Goal: Task Accomplishment & Management: Manage account settings

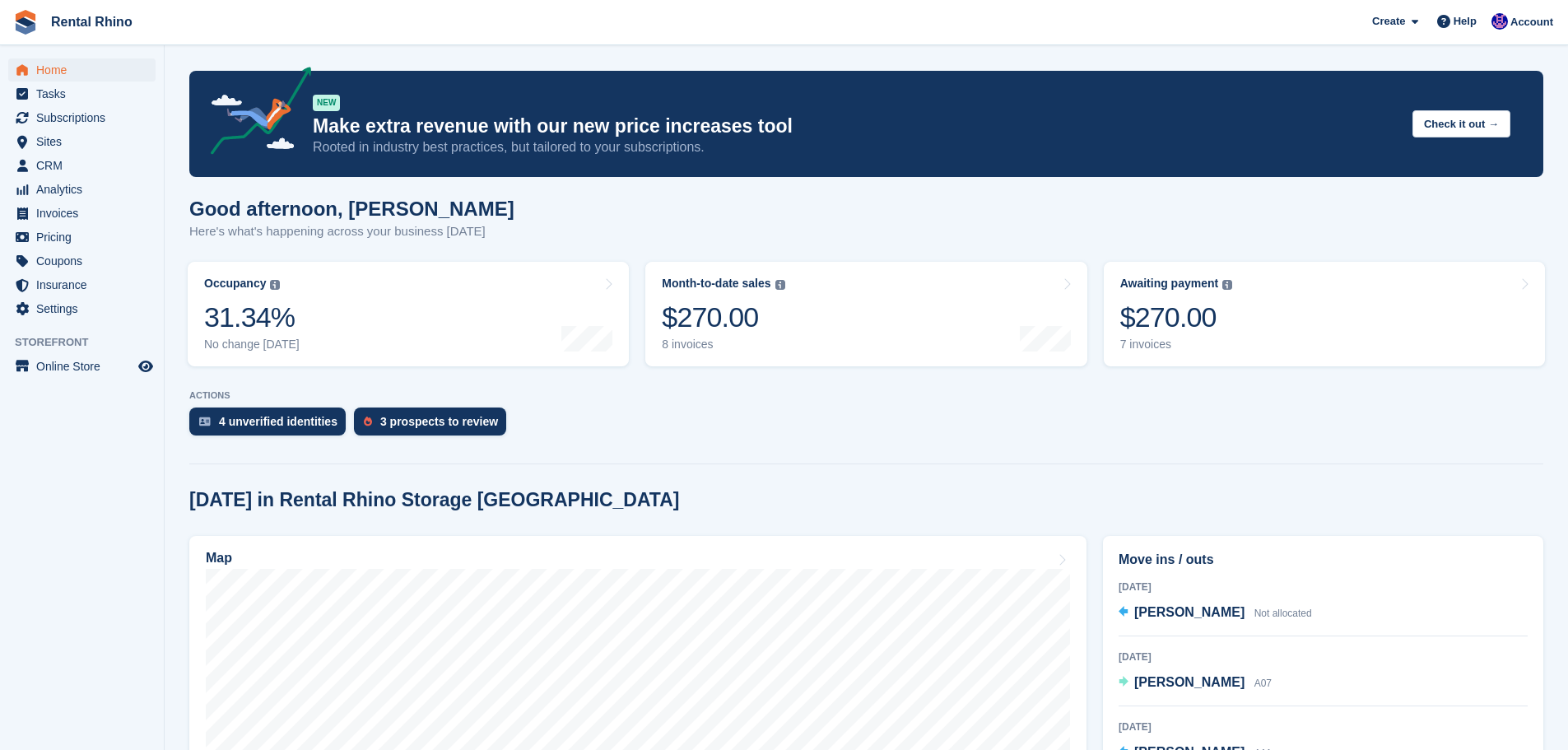
scroll to position [247, 0]
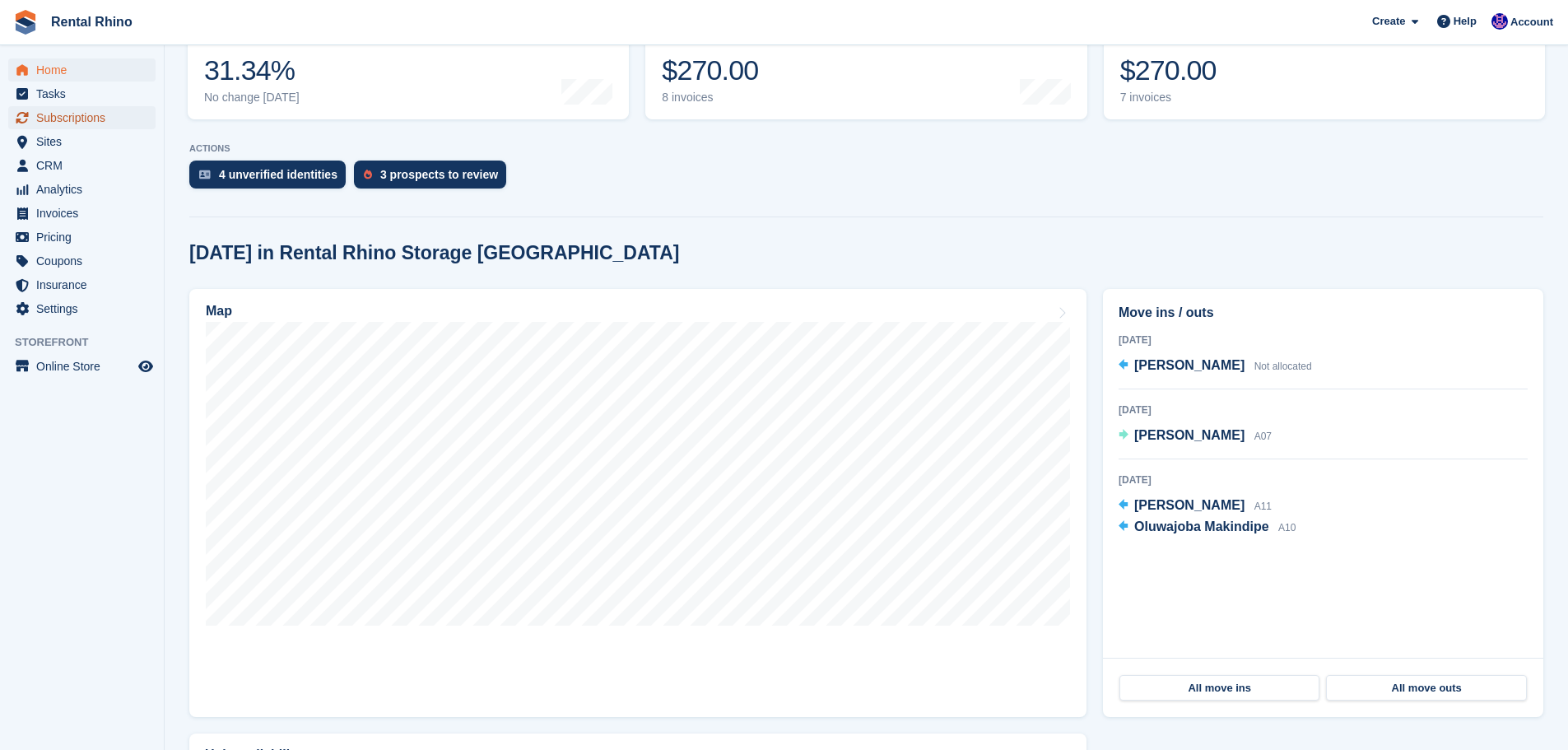
click at [54, 120] on span "Subscriptions" at bounding box center [85, 118] width 98 height 23
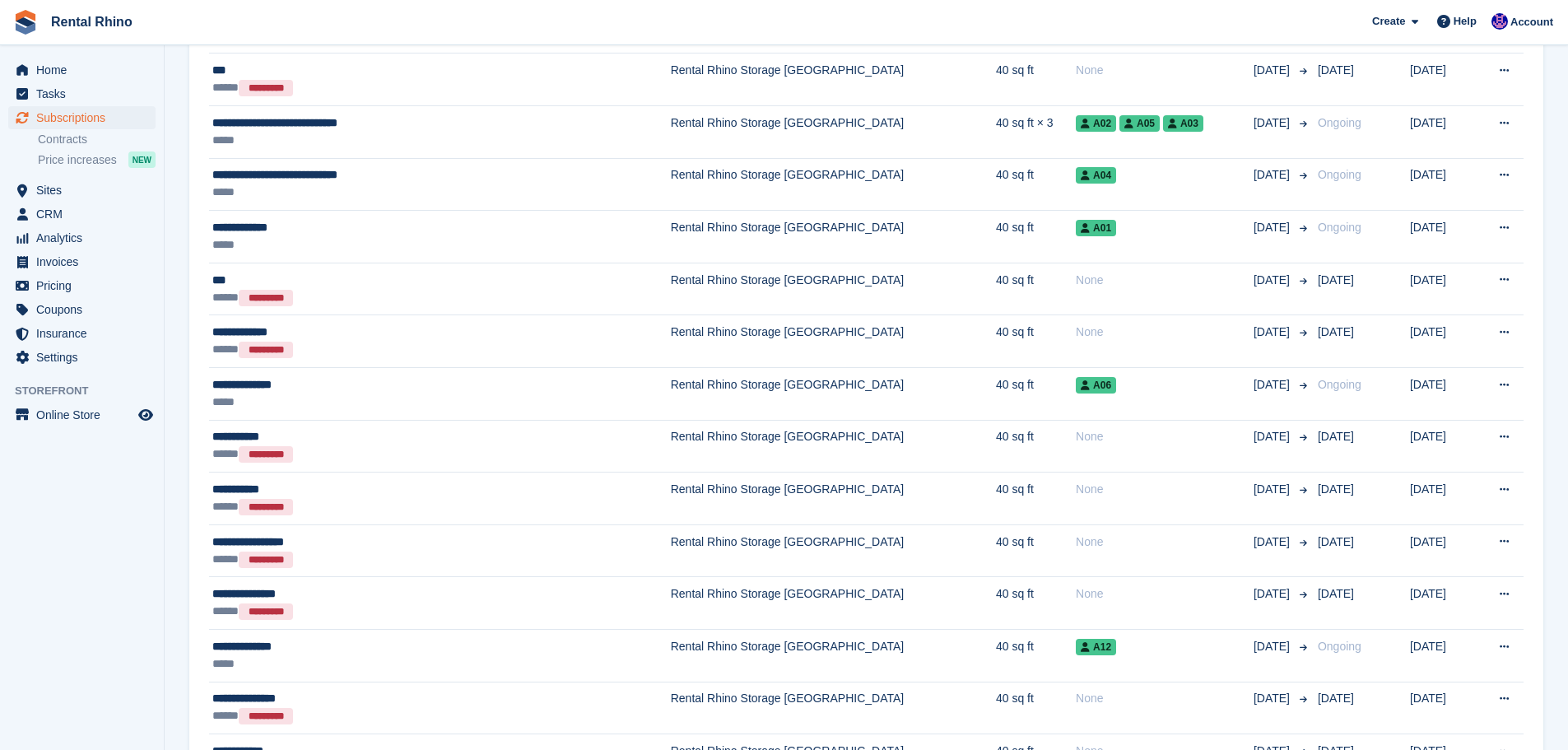
scroll to position [905, 0]
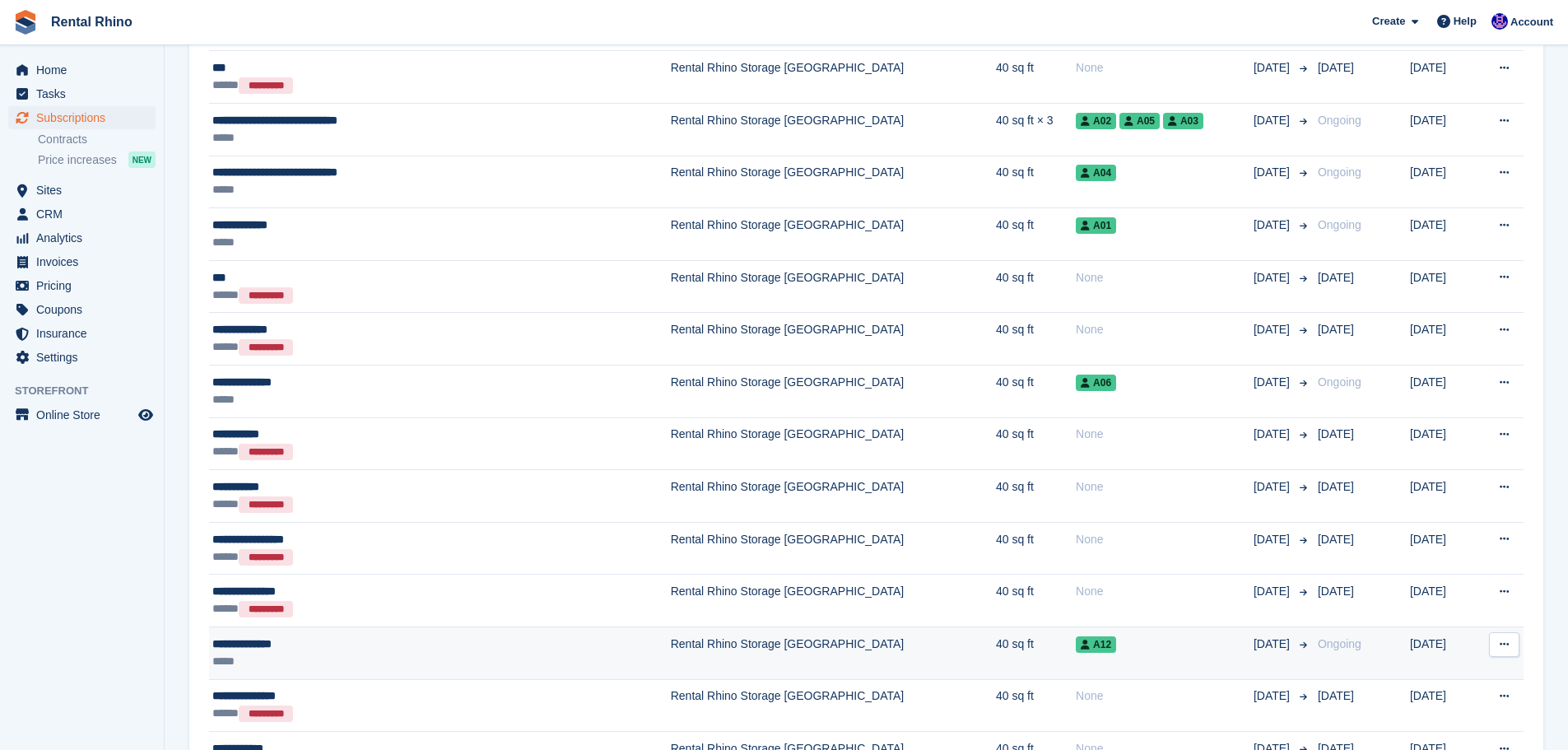
click at [255, 644] on div "**********" at bounding box center [376, 644] width 328 height 18
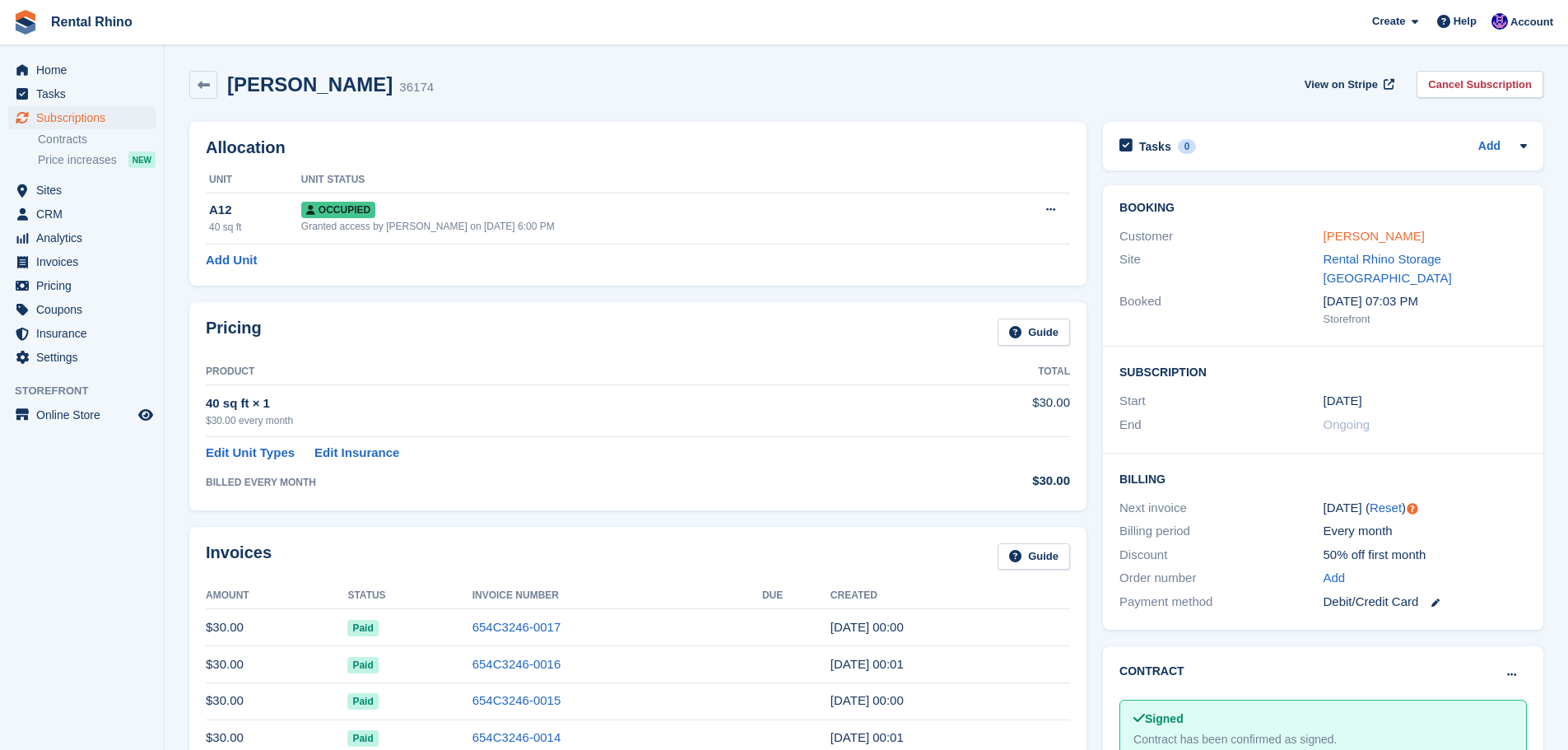
click at [1365, 243] on link "Allan Ackerman" at bounding box center [1374, 236] width 101 height 14
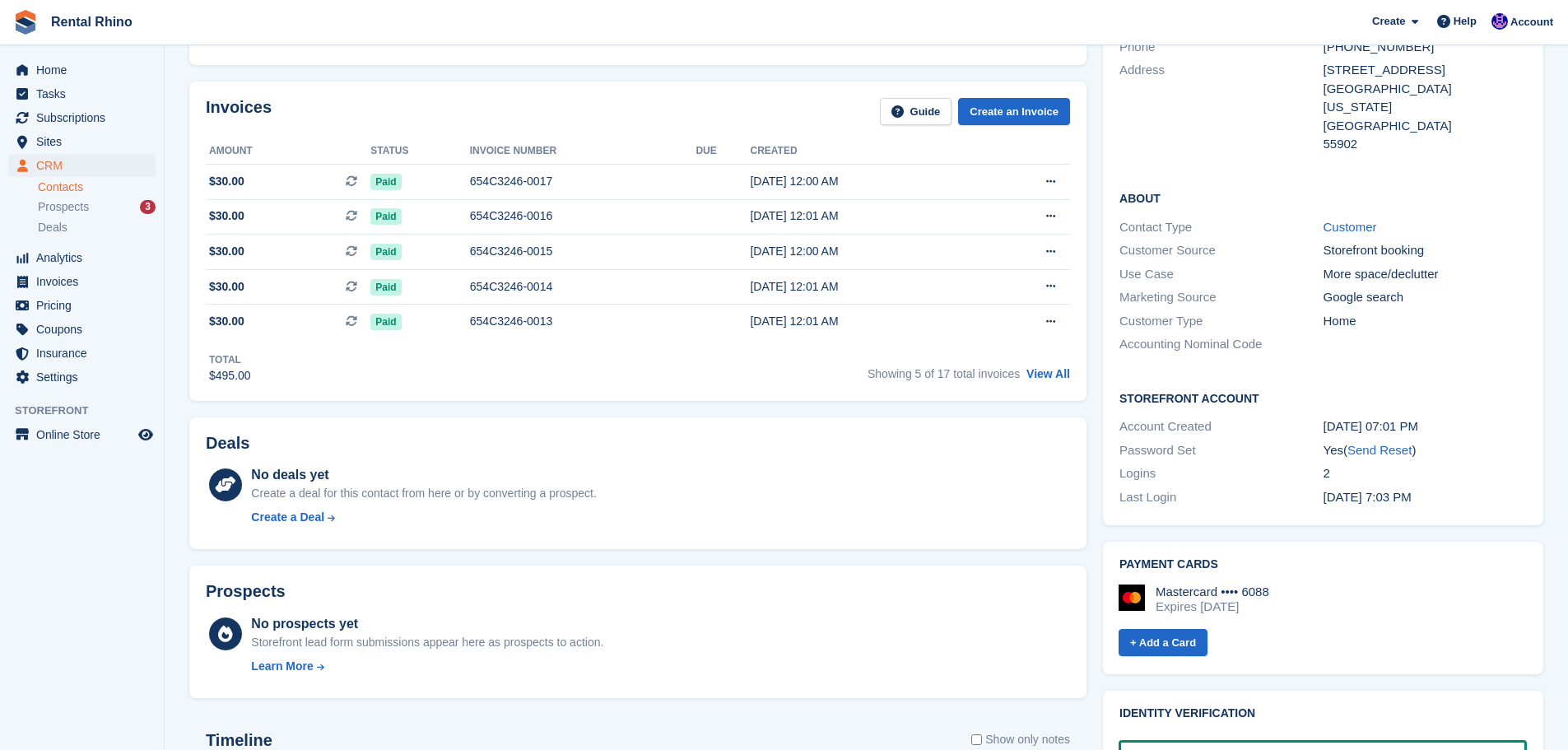
scroll to position [247, 0]
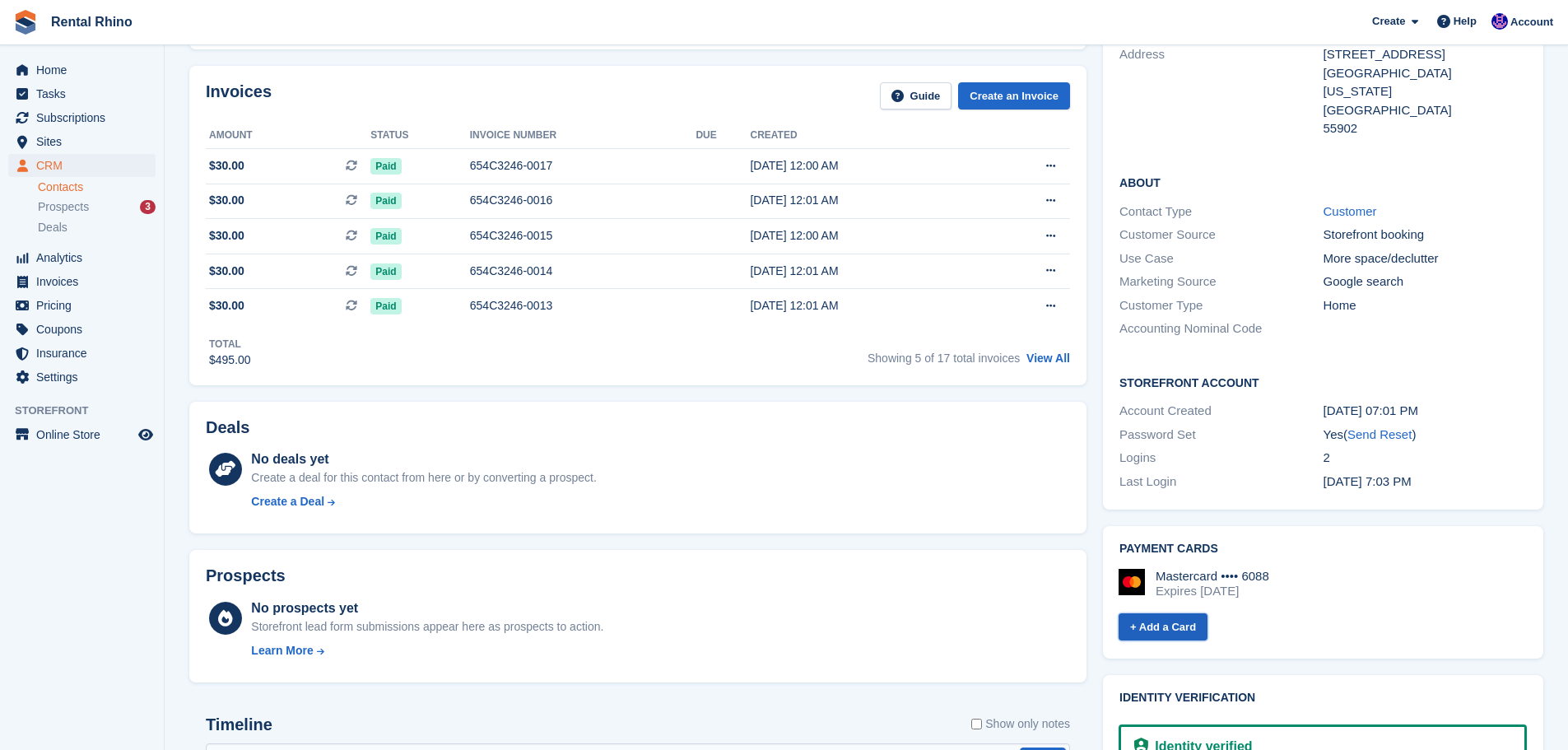
click at [1175, 614] on link "+ Add a Card" at bounding box center [1162, 627] width 89 height 27
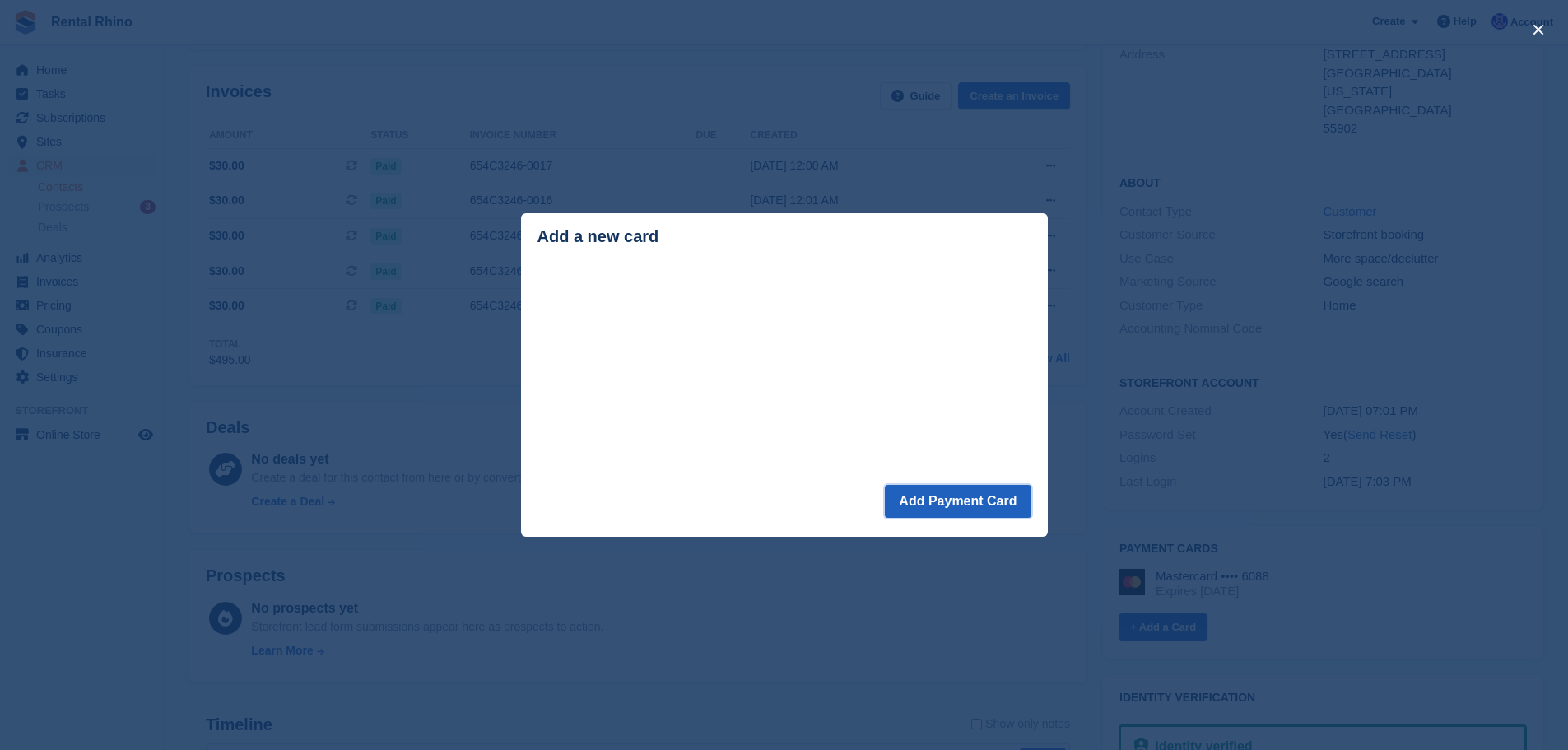
click at [973, 514] on button "Add Payment Card" at bounding box center [957, 501] width 145 height 33
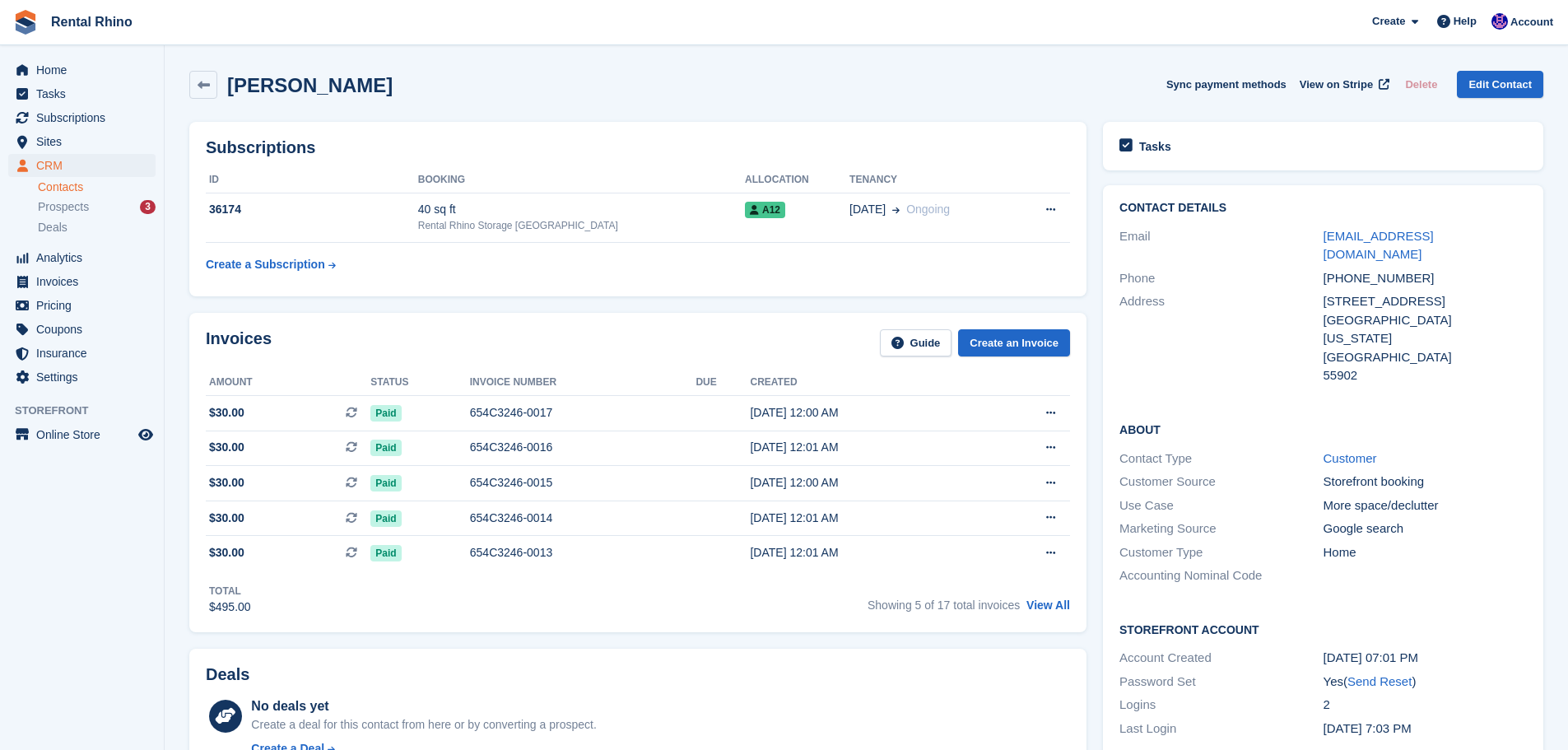
scroll to position [247, 0]
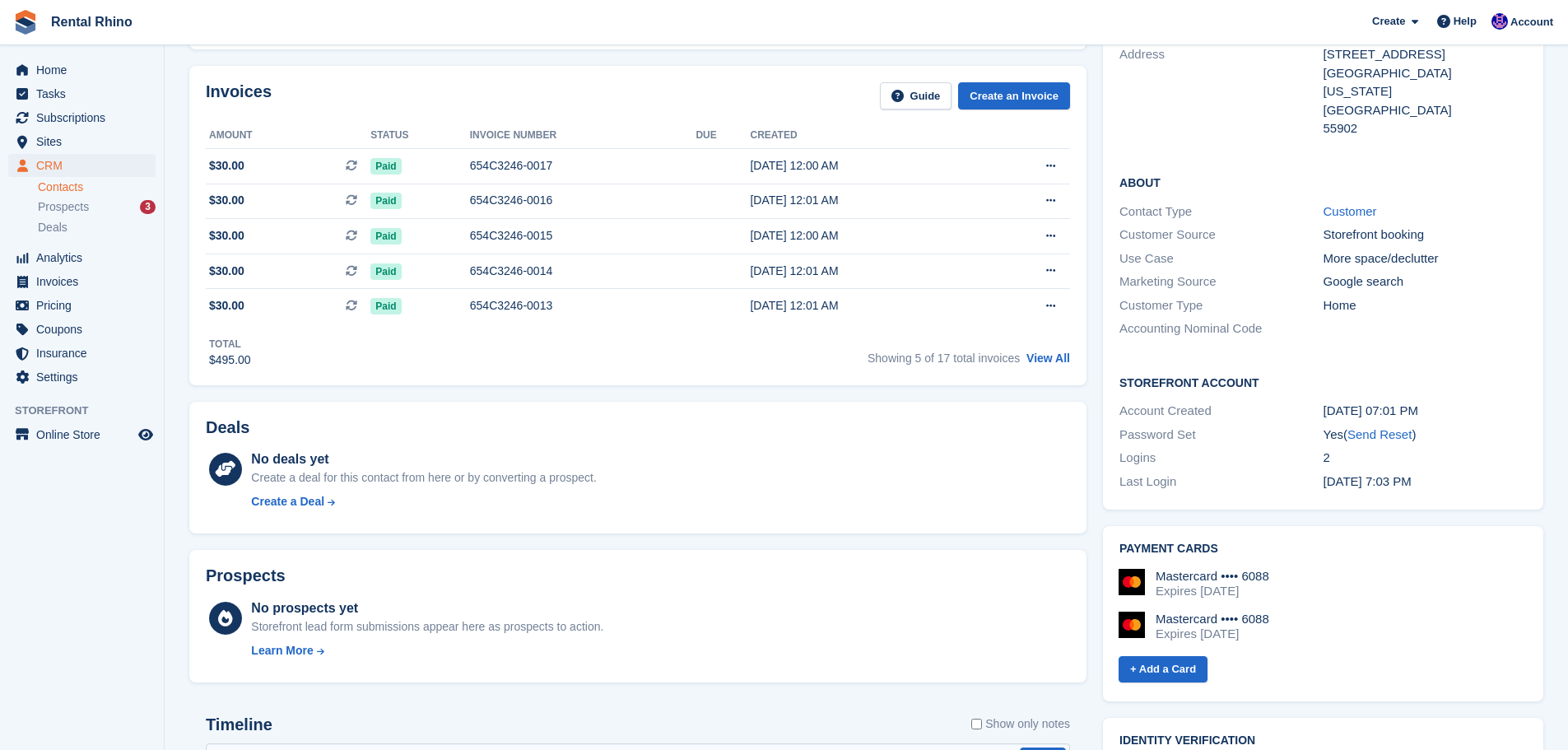
click at [44, 54] on div "Home Tasks Subscriptions Subscriptions Subscriptions Contracts Price increases …" at bounding box center [82, 220] width 164 height 337
click at [50, 71] on span "Home" at bounding box center [85, 70] width 98 height 23
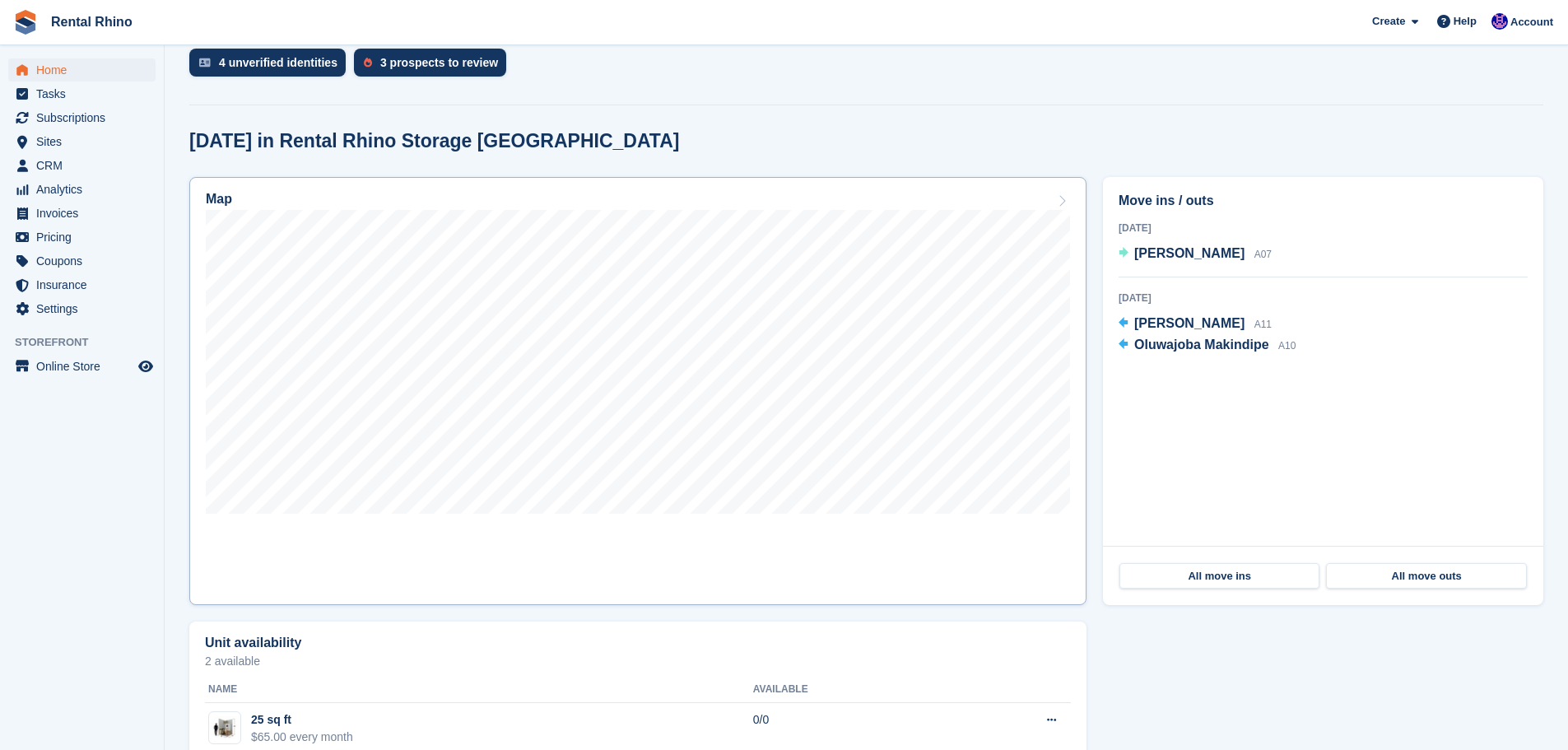
scroll to position [412, 0]
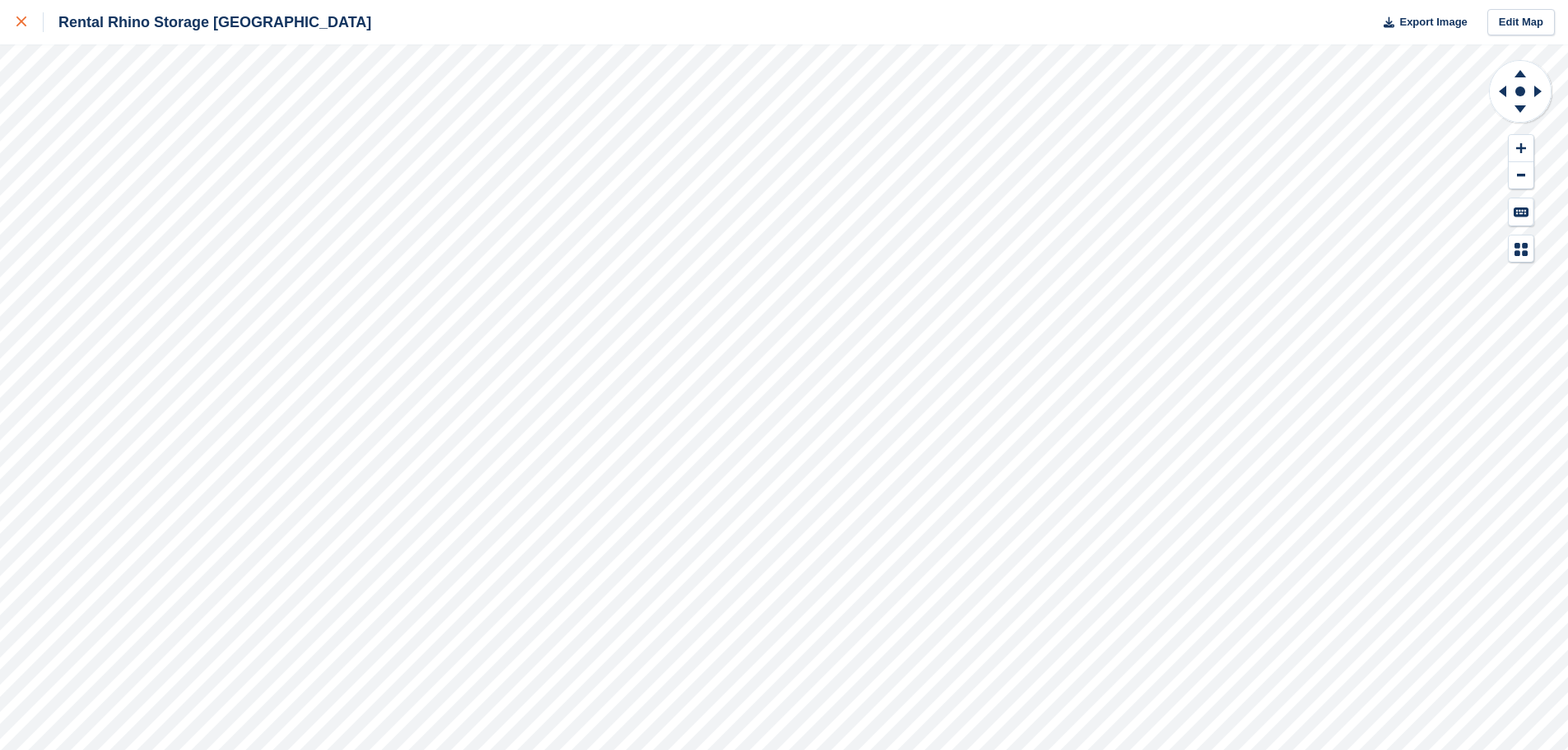
click at [22, 22] on icon at bounding box center [21, 21] width 10 height 10
